Goal: Use online tool/utility: Utilize a website feature to perform a specific function

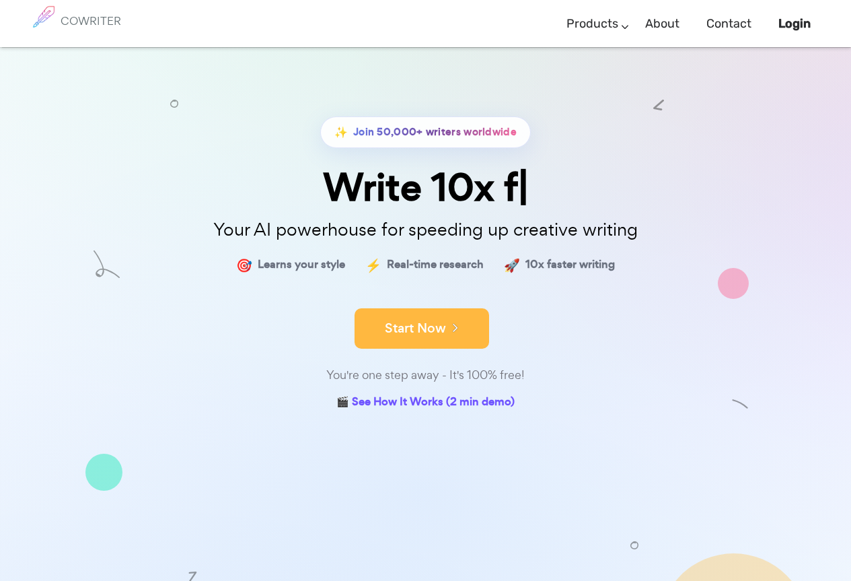
click at [402, 339] on button "Start Now" at bounding box center [422, 328] width 135 height 40
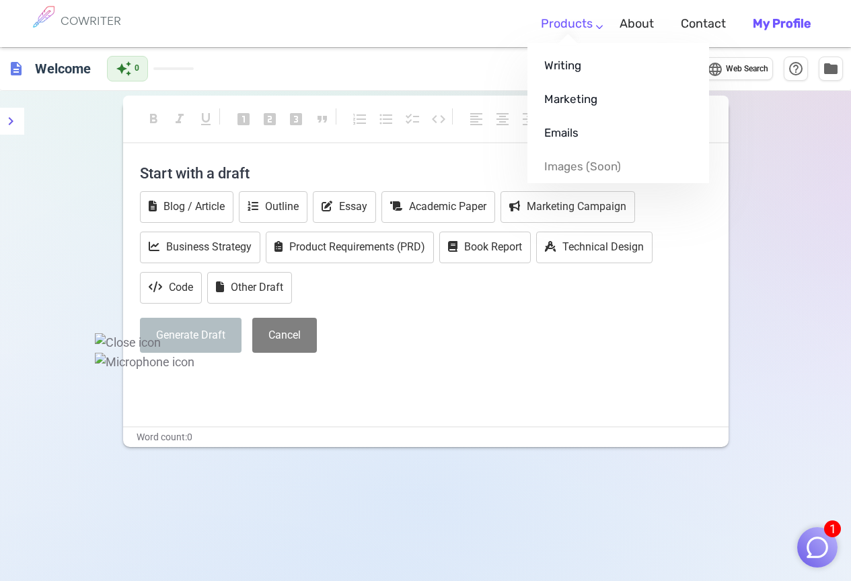
click at [593, 24] on link "Products" at bounding box center [567, 24] width 52 height 40
click at [597, 99] on link "Marketing" at bounding box center [618, 99] width 182 height 34
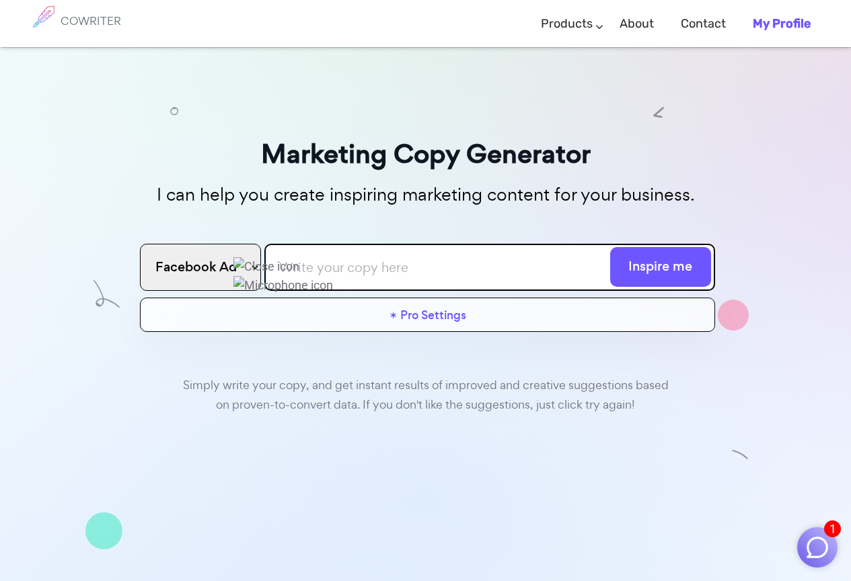
click at [479, 258] on input "text" at bounding box center [489, 267] width 451 height 47
paste input "As per below GST invoices are not received until and unless invoice copy we are…"
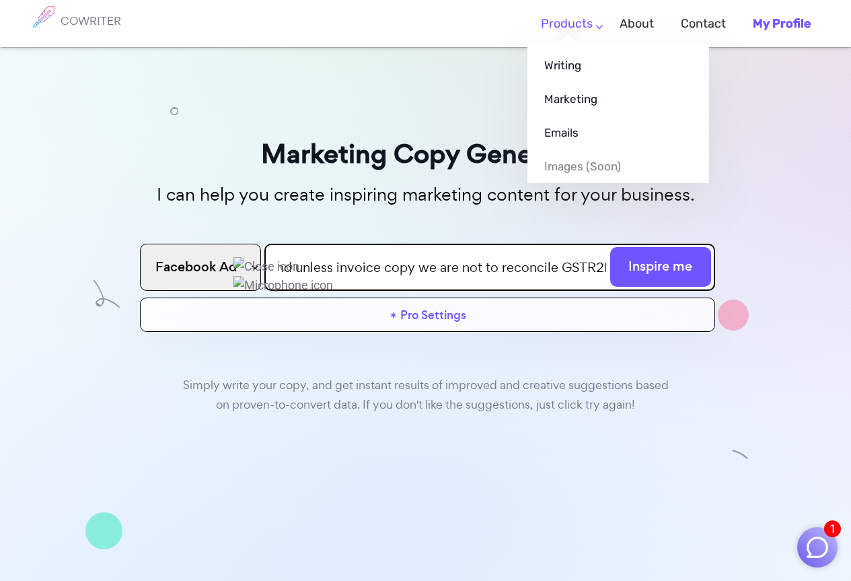
type input "As per below GST invoices are not received until and unless invoice copy we are…"
click at [593, 22] on link "Products" at bounding box center [567, 24] width 52 height 40
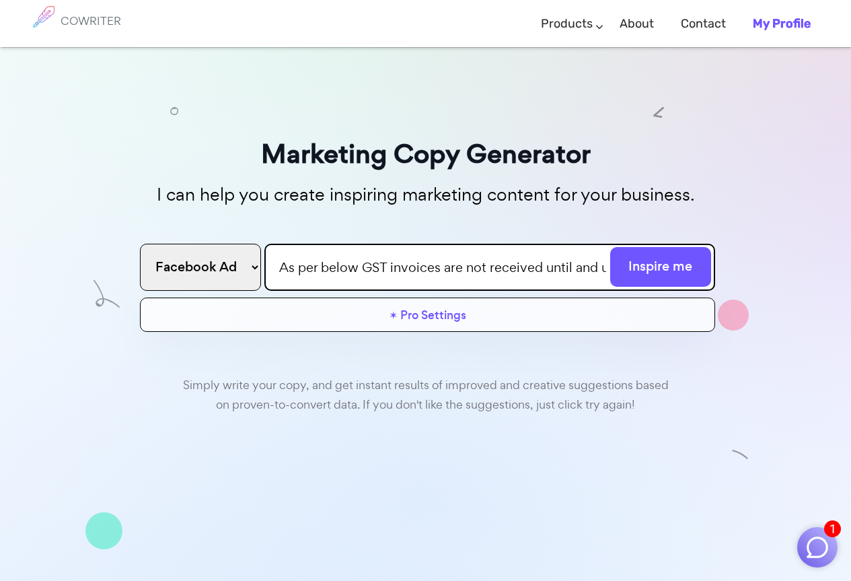
click at [577, 43] on link "Emails" at bounding box center [618, 43] width 182 height 0
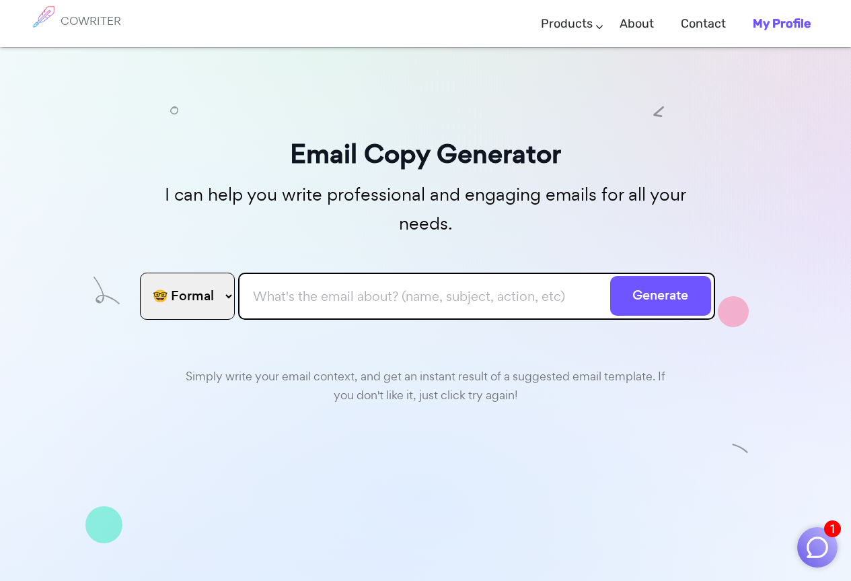
click at [446, 272] on input "text" at bounding box center [476, 295] width 477 height 47
paste input "As per below GST invoices are not received until and unless invoice copy we are…"
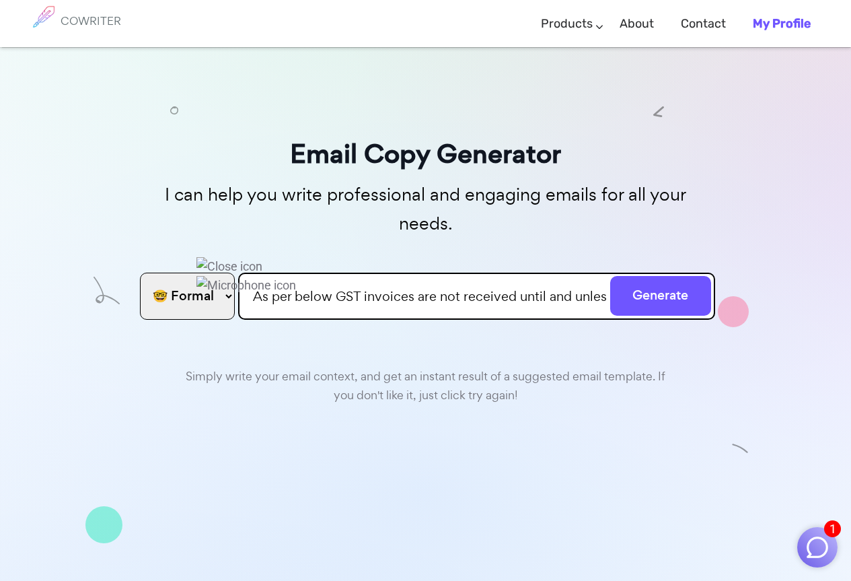
scroll to position [0, 269]
type input "As per below GST invoices are not received until and unless invoice copy we are…"
click at [688, 276] on button "Generate" at bounding box center [660, 296] width 101 height 40
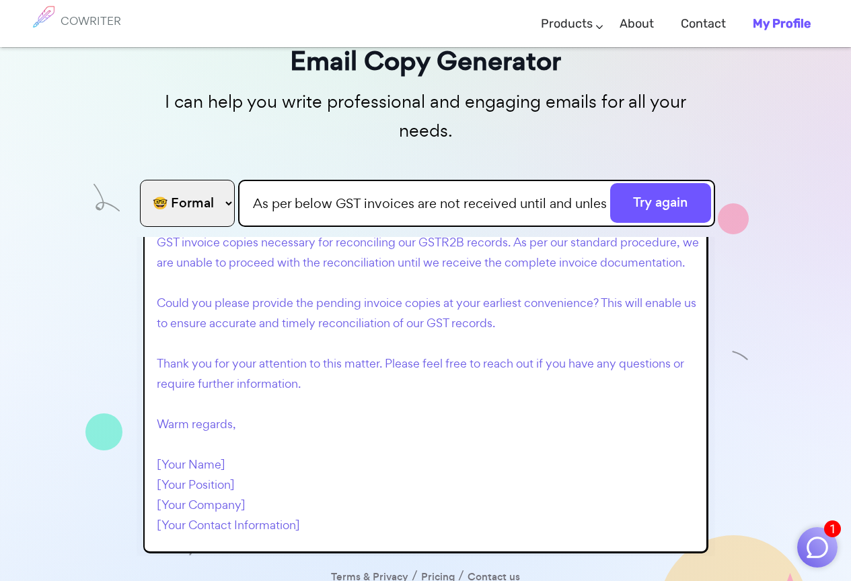
scroll to position [67, 0]
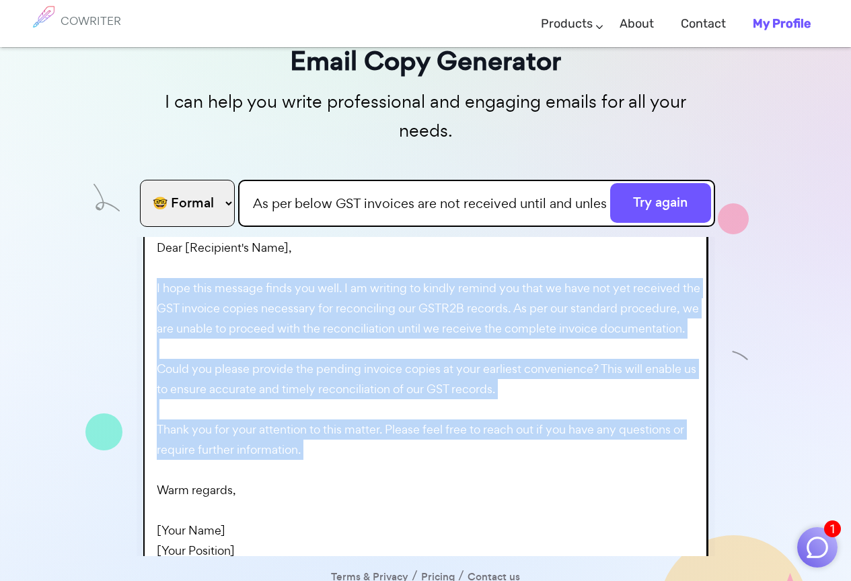
drag, startPoint x: 340, startPoint y: 459, endPoint x: 141, endPoint y: 259, distance: 282.1
click at [141, 259] on div "Subject: Request for Pending GST Invoice Copies for Reconciliation Dear [Recipi…" at bounding box center [426, 397] width 579 height 320
copy p "I hope this message finds you well. I am writing to kindly remind you that we h…"
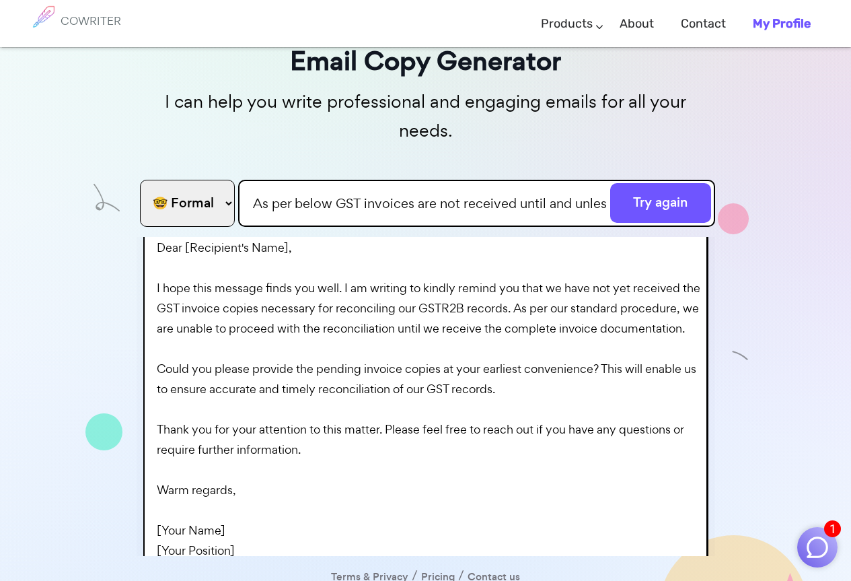
click at [16, 225] on div "Email Copy Generator I can help you write professional and engaging emails for …" at bounding box center [425, 281] width 851 height 655
